Goal: Information Seeking & Learning: Check status

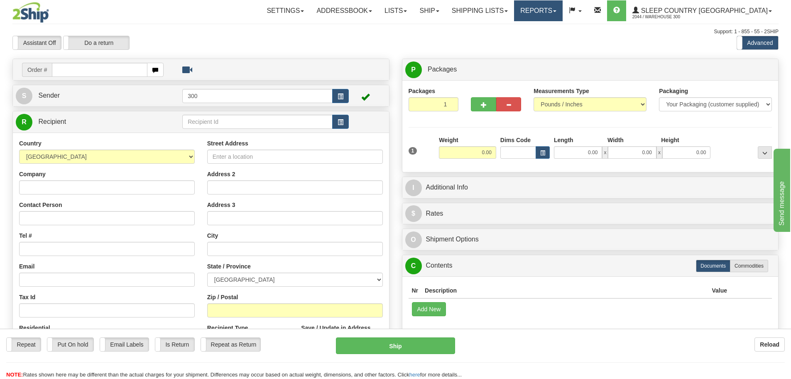
click at [563, 12] on link "Reports" at bounding box center [538, 10] width 49 height 21
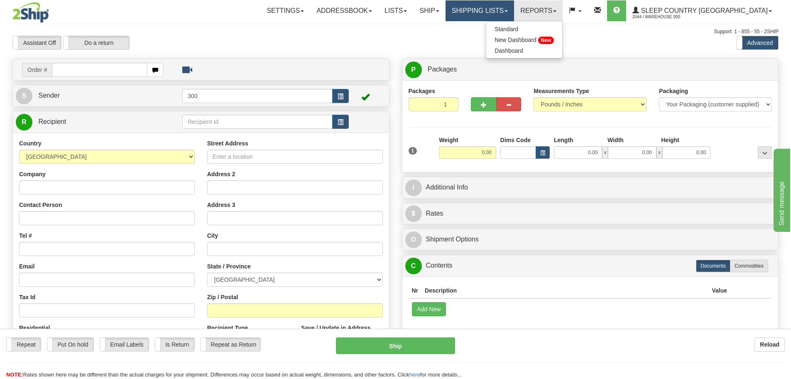
click at [514, 10] on link "Shipping lists" at bounding box center [480, 10] width 69 height 21
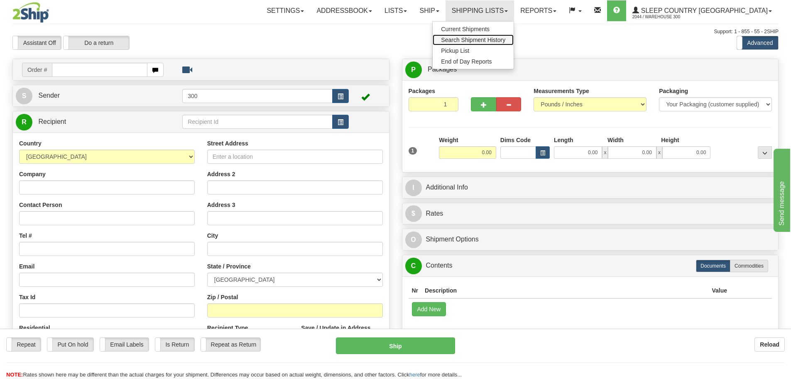
click at [506, 39] on span "Search Shipment History" at bounding box center [473, 40] width 64 height 7
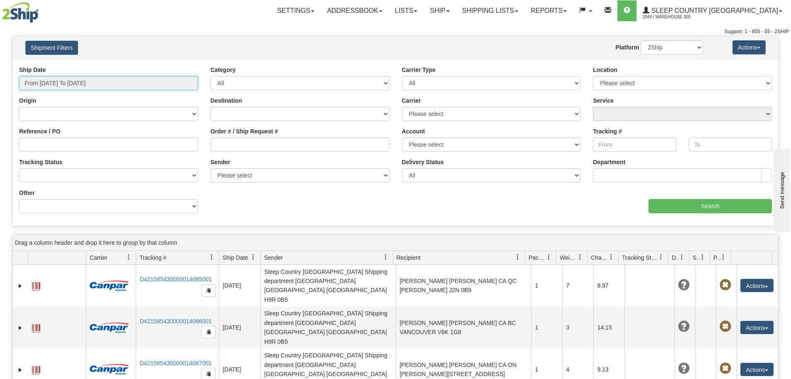
click at [161, 80] on input "From [DATE] To [DATE]" at bounding box center [108, 83] width 179 height 14
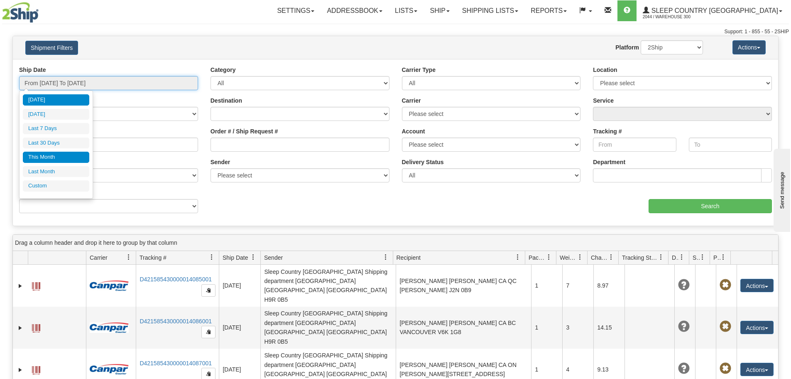
type input "[DATE]"
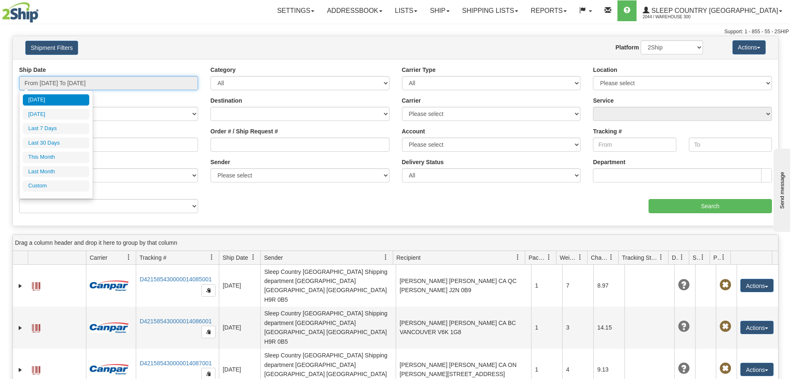
type input "[DATE]"
click at [55, 182] on li "Custom" at bounding box center [56, 185] width 66 height 11
type input "[DATE]"
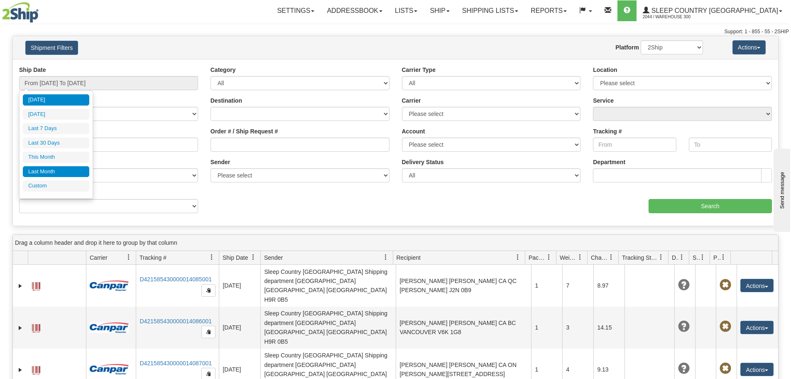
type input "[DATE]"
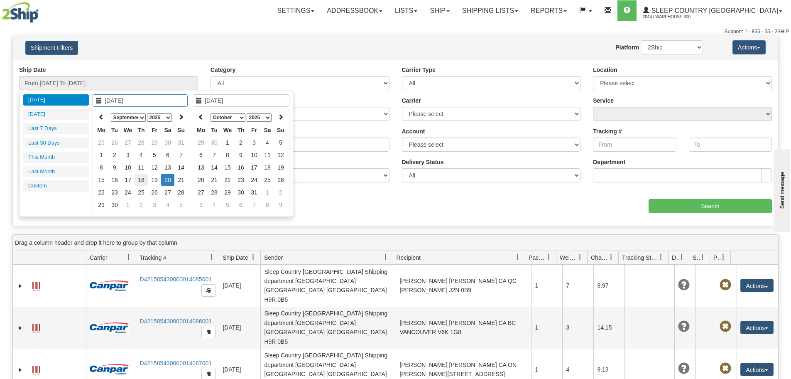
type input "[DATE]"
click at [143, 183] on td "18" at bounding box center [141, 180] width 13 height 12
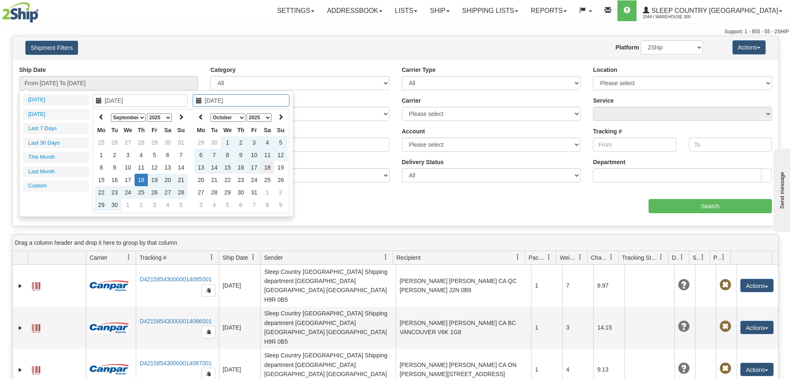
type input "[DATE]"
click at [265, 167] on td "18" at bounding box center [267, 167] width 13 height 12
type input "From [DATE] To [DATE]"
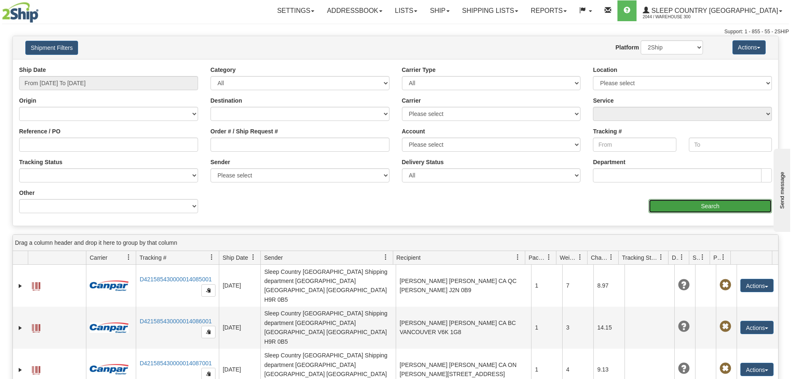
click at [703, 203] on input "Search" at bounding box center [710, 206] width 123 height 14
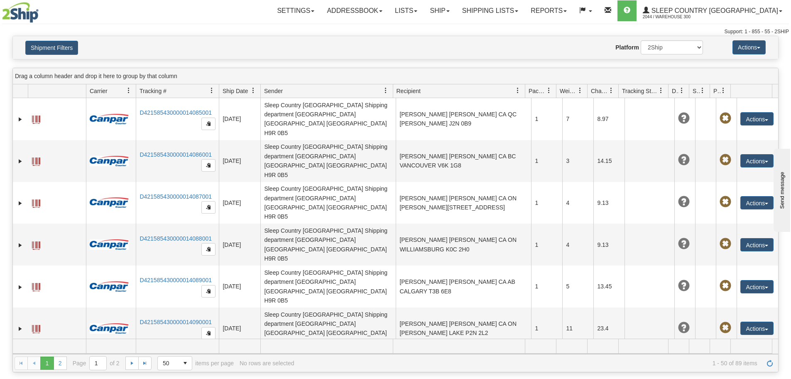
click at [748, 71] on div "Drag a column header and drop it here to group by that column" at bounding box center [396, 76] width 766 height 16
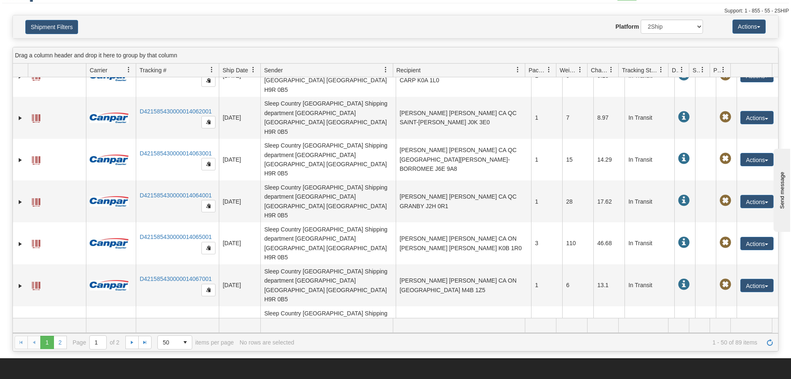
scroll to position [42, 0]
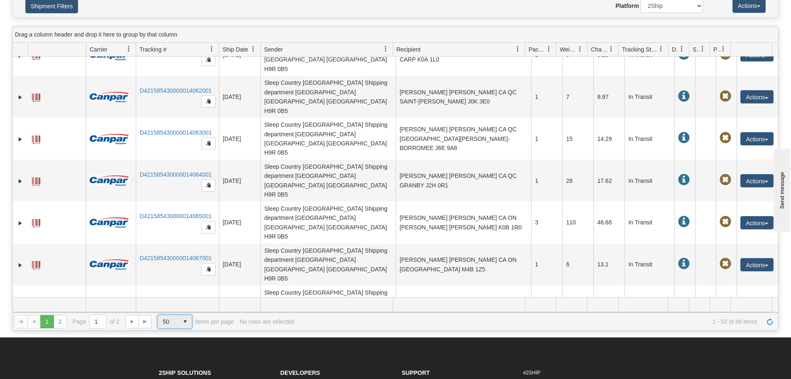
click at [185, 320] on span "select" at bounding box center [185, 321] width 13 height 13
click at [168, 285] on span "100" at bounding box center [166, 285] width 10 height 8
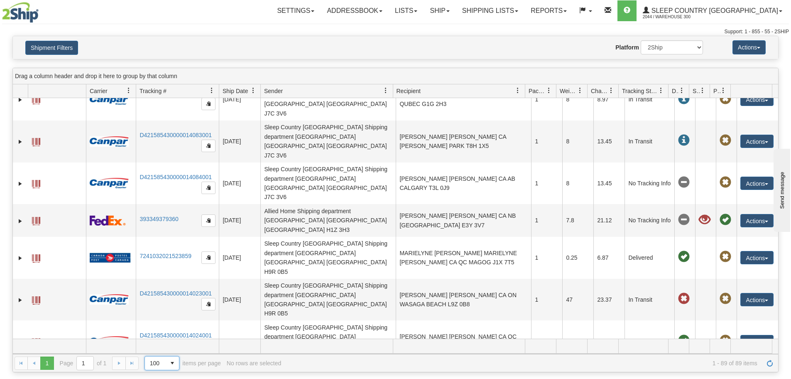
scroll to position [1895, 0]
